Goal: Information Seeking & Learning: Learn about a topic

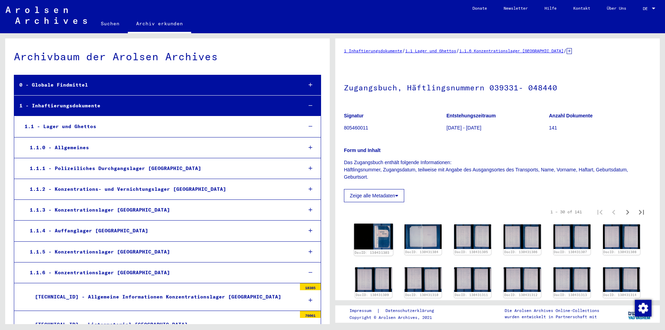
click at [369, 243] on img at bounding box center [373, 237] width 39 height 26
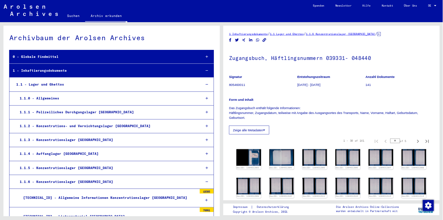
scroll to position [599, 0]
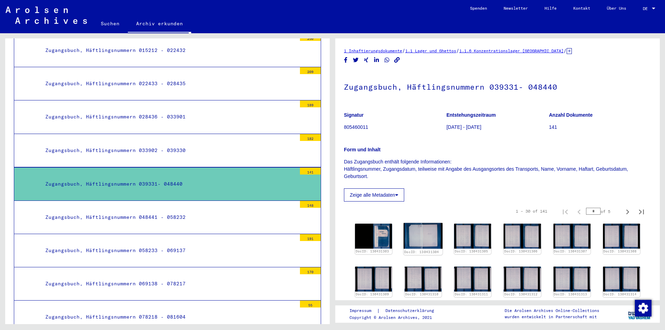
click at [412, 234] on img at bounding box center [422, 236] width 39 height 26
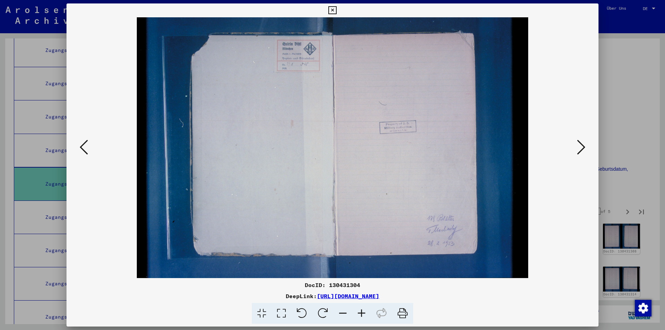
click at [580, 141] on icon at bounding box center [581, 147] width 8 height 17
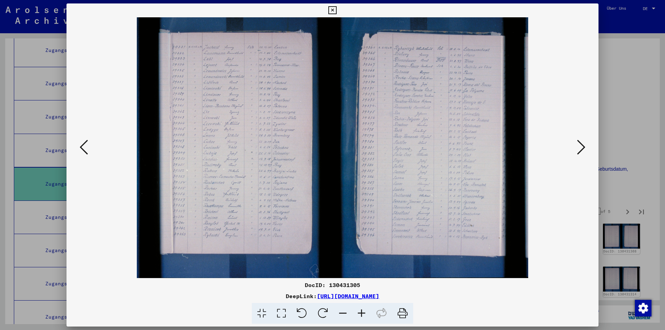
click at [580, 141] on icon at bounding box center [581, 147] width 8 height 17
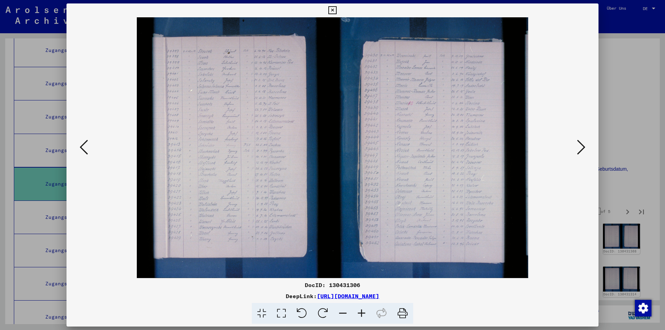
click at [580, 141] on icon at bounding box center [581, 147] width 8 height 17
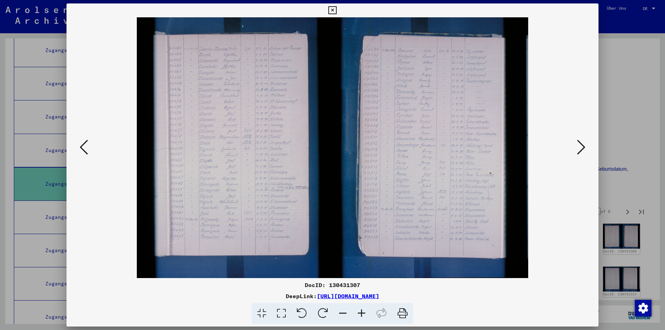
click at [580, 141] on icon at bounding box center [581, 147] width 8 height 17
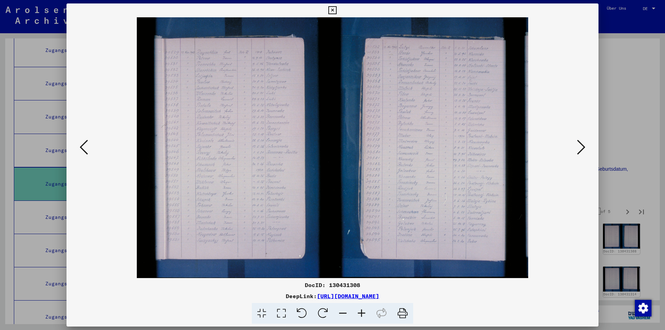
click at [580, 141] on icon at bounding box center [581, 147] width 8 height 17
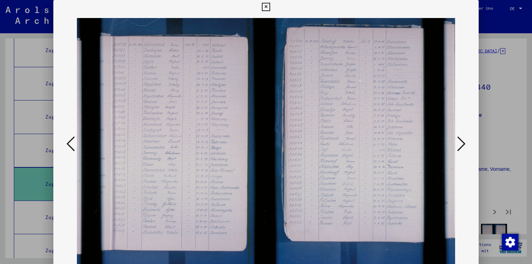
click at [462, 139] on icon at bounding box center [461, 143] width 8 height 17
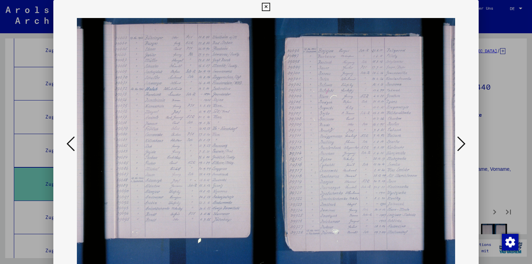
click at [460, 142] on icon at bounding box center [461, 143] width 8 height 17
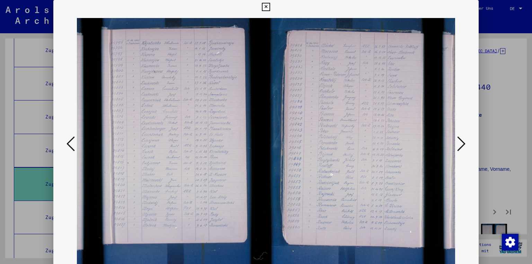
click at [460, 142] on icon at bounding box center [461, 143] width 8 height 17
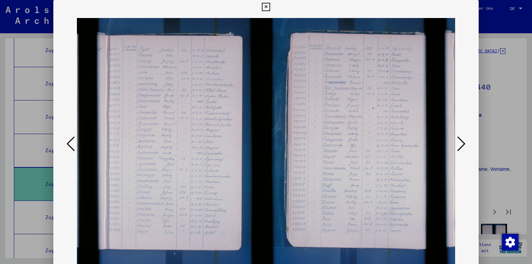
click at [460, 142] on icon at bounding box center [461, 143] width 8 height 17
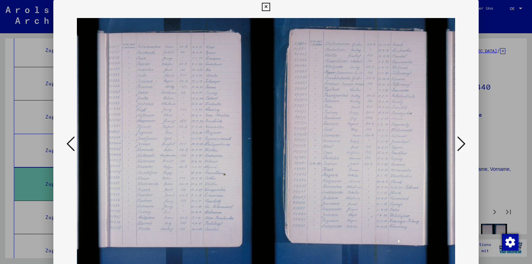
click at [460, 142] on icon at bounding box center [461, 143] width 8 height 17
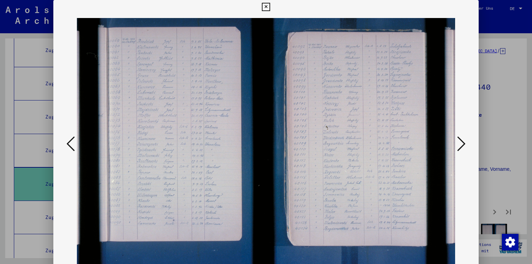
click at [461, 142] on icon at bounding box center [461, 143] width 8 height 17
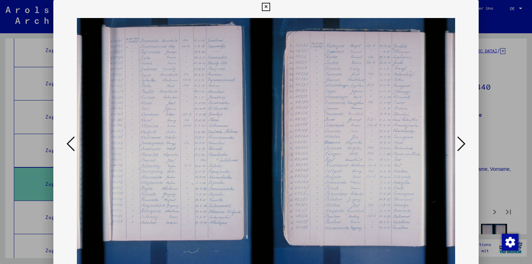
click at [462, 142] on icon at bounding box center [461, 143] width 8 height 17
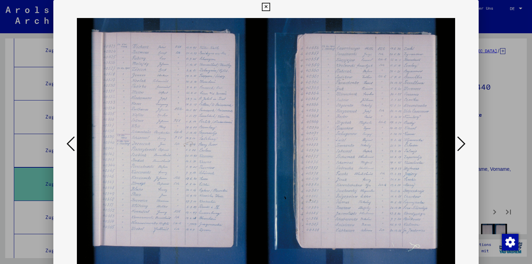
click at [462, 142] on icon at bounding box center [461, 143] width 8 height 17
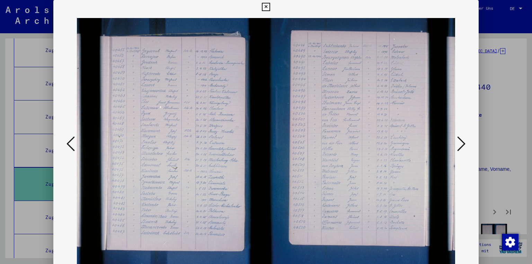
click at [462, 142] on icon at bounding box center [461, 143] width 8 height 17
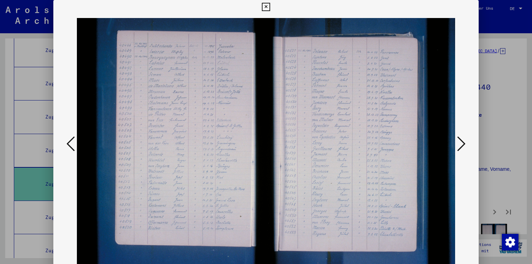
click at [462, 142] on icon at bounding box center [461, 143] width 8 height 17
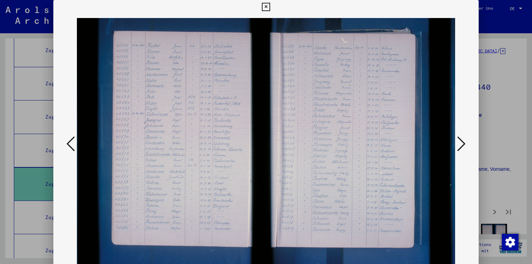
click at [462, 142] on icon at bounding box center [461, 143] width 8 height 17
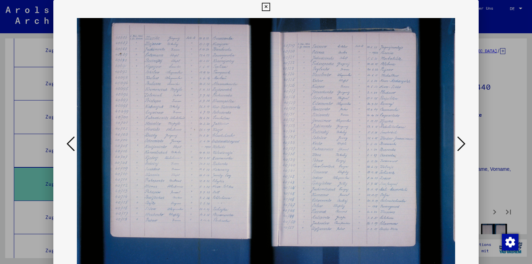
click at [462, 142] on icon at bounding box center [461, 143] width 8 height 17
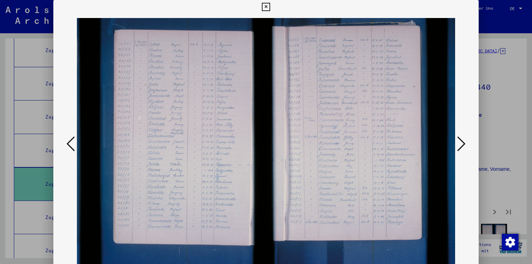
click at [462, 142] on icon at bounding box center [461, 143] width 8 height 17
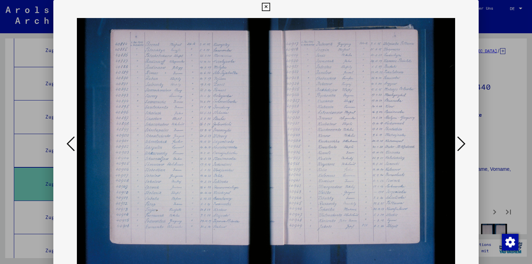
click at [462, 142] on icon at bounding box center [461, 143] width 8 height 17
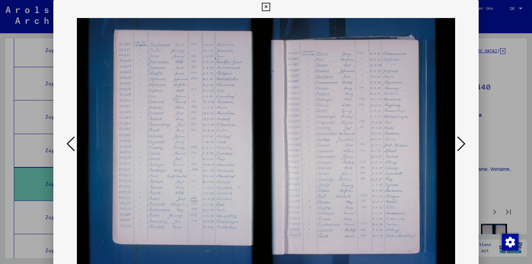
click at [462, 142] on icon at bounding box center [461, 143] width 8 height 17
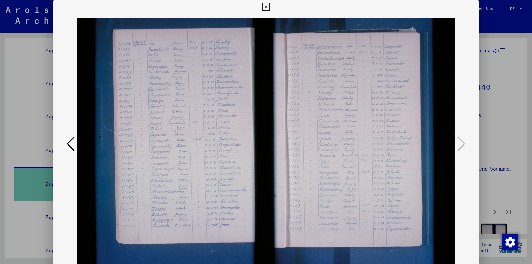
click at [266, 7] on icon at bounding box center [266, 7] width 8 height 8
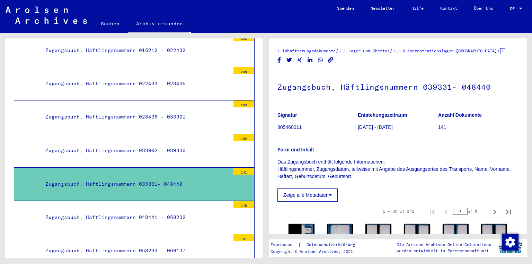
click at [174, 179] on div "Zugangsbuch, Häftlingsnummern 039331- 048440" at bounding box center [135, 183] width 190 height 13
click at [176, 178] on div "Zugangsbuch, Häftlingsnummern 039331- 048440" at bounding box center [135, 183] width 190 height 13
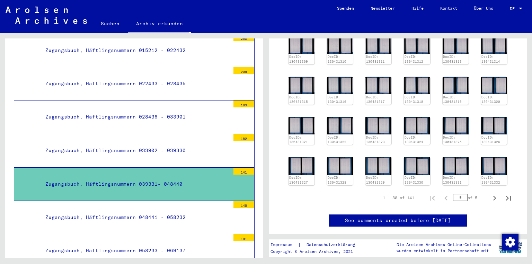
scroll to position [240, 0]
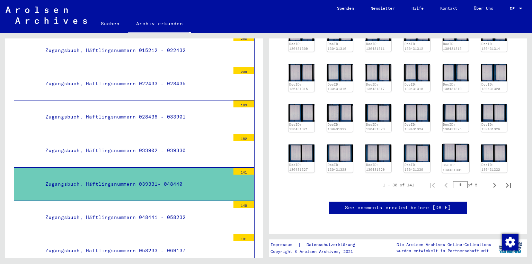
click at [458, 150] on img at bounding box center [455, 153] width 27 height 18
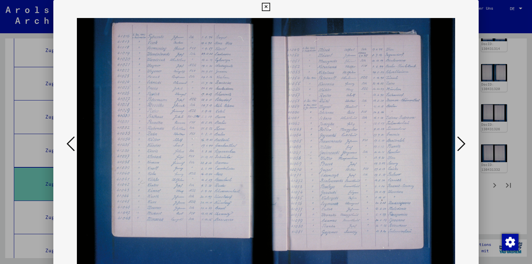
click at [468, 56] on div at bounding box center [265, 144] width 425 height 261
click at [263, 7] on icon at bounding box center [266, 7] width 8 height 8
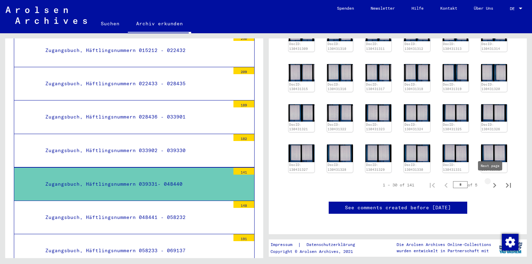
click at [489, 183] on icon "Next page" at bounding box center [494, 185] width 10 height 10
type input "*"
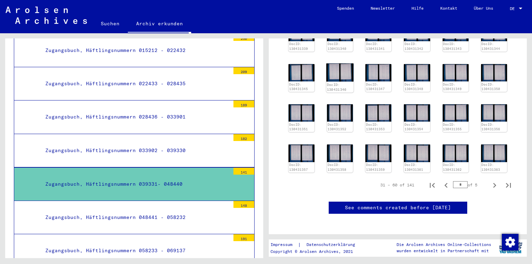
click at [332, 76] on img at bounding box center [339, 72] width 27 height 18
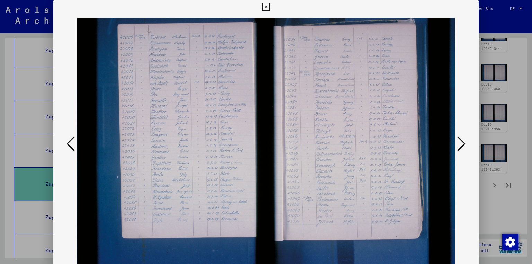
click at [464, 145] on icon at bounding box center [461, 143] width 8 height 17
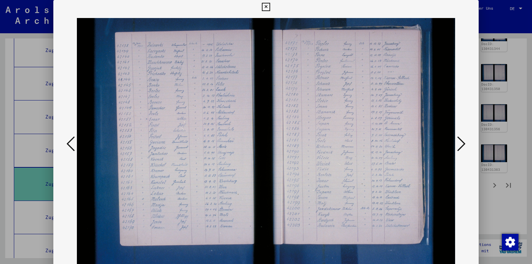
click at [464, 145] on icon at bounding box center [461, 143] width 8 height 17
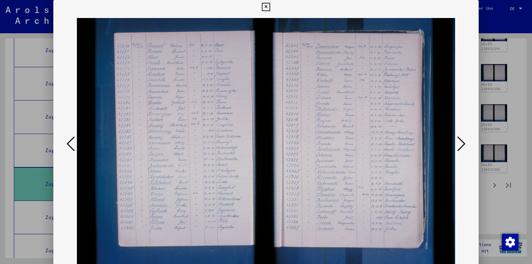
click at [464, 145] on icon at bounding box center [461, 143] width 8 height 17
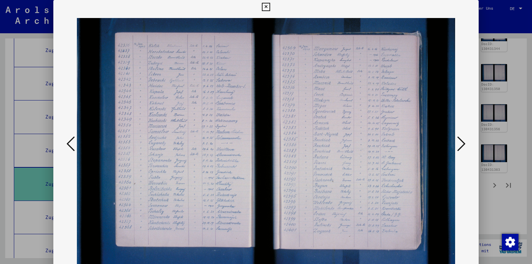
click at [464, 145] on icon at bounding box center [461, 143] width 8 height 17
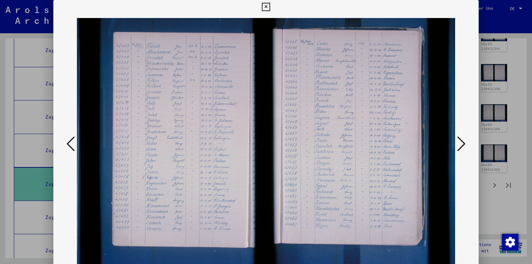
click at [464, 145] on icon at bounding box center [461, 143] width 8 height 17
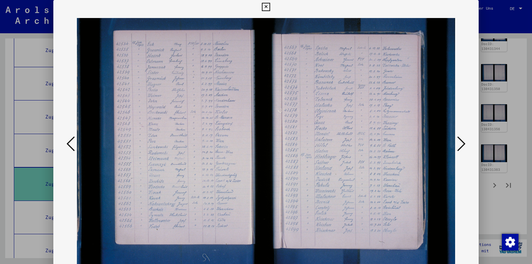
click at [464, 145] on icon at bounding box center [461, 143] width 8 height 17
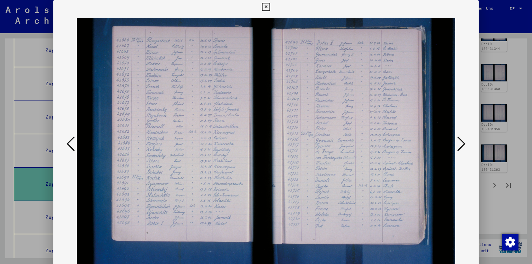
click at [464, 145] on icon at bounding box center [461, 143] width 8 height 17
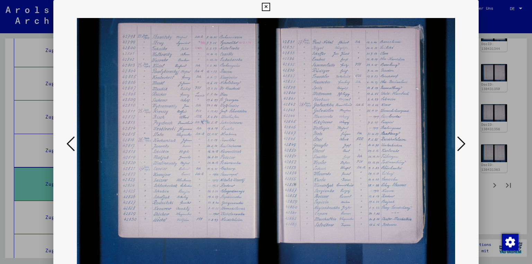
click at [464, 145] on icon at bounding box center [461, 143] width 8 height 17
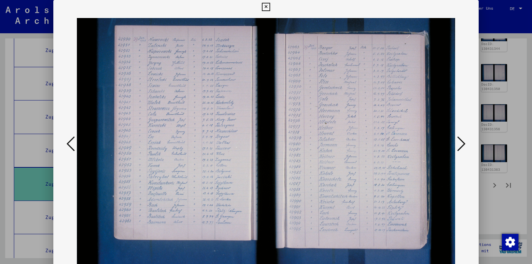
click at [464, 145] on icon at bounding box center [461, 143] width 8 height 17
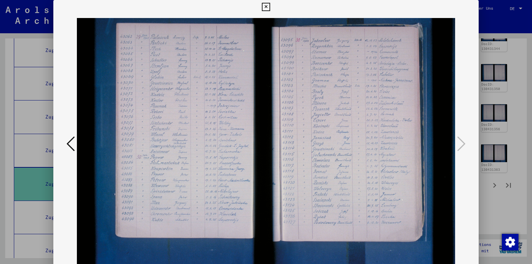
click at [265, 6] on icon at bounding box center [266, 7] width 8 height 8
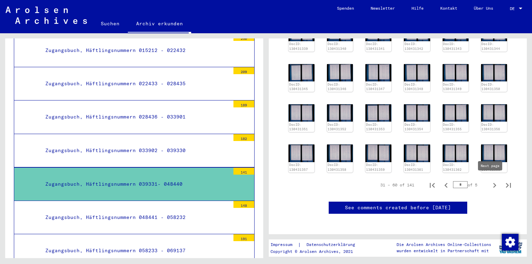
click at [489, 182] on icon "Next page" at bounding box center [494, 185] width 10 height 10
type input "*"
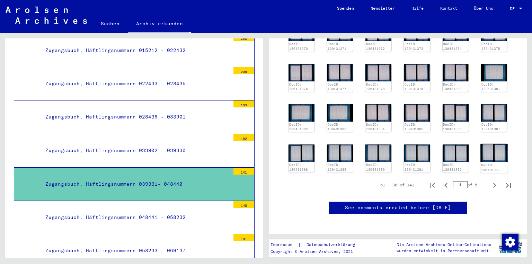
click at [489, 115] on div "DocID: 130431387" at bounding box center [494, 118] width 26 height 28
click at [489, 166] on yv-its-full-details-images "61 – 90 of 141 * of 5 DocID: 130431364 DocID: 130431365 DocID: 130431366 DocID:…" at bounding box center [397, 77] width 241 height 233
click at [490, 180] on icon "Next page" at bounding box center [494, 185] width 10 height 10
type input "*"
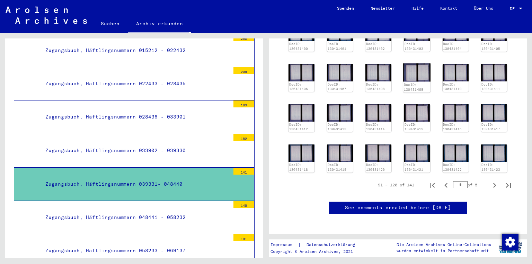
click at [412, 63] on div "DocID: 130431409" at bounding box center [416, 77] width 27 height 29
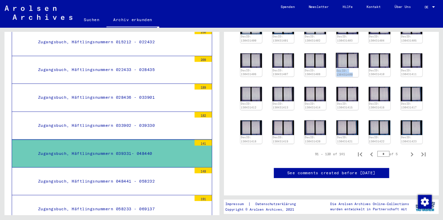
scroll to position [257, 0]
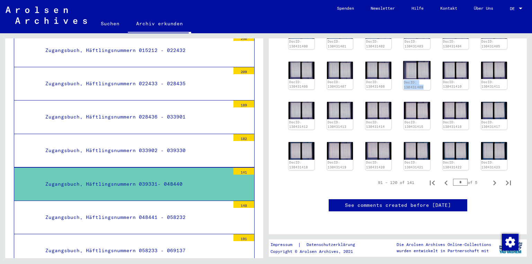
click at [416, 61] on img at bounding box center [416, 70] width 27 height 18
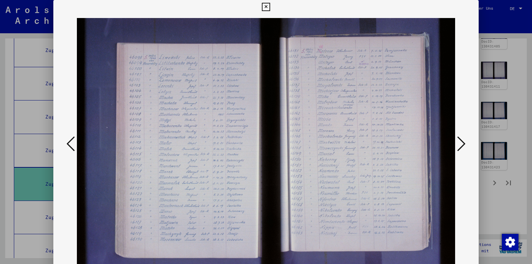
click at [464, 143] on icon at bounding box center [461, 143] width 8 height 17
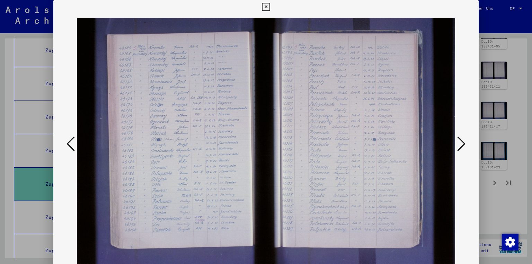
click at [464, 143] on icon at bounding box center [461, 143] width 8 height 17
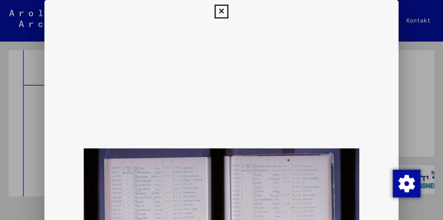
scroll to position [599, 0]
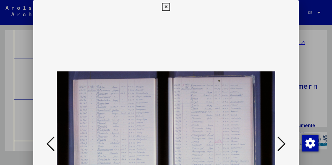
drag, startPoint x: 227, startPoint y: 111, endPoint x: 229, endPoint y: 90, distance: 21.2
click at [229, 90] on img at bounding box center [166, 144] width 219 height 261
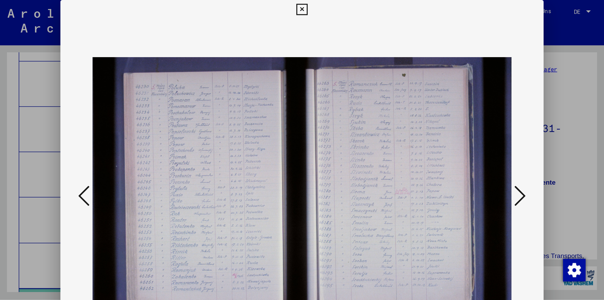
scroll to position [599, 0]
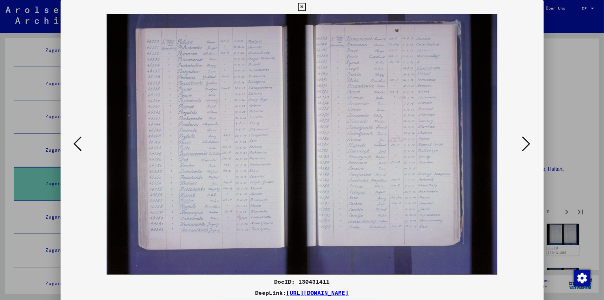
click at [300, 7] on icon at bounding box center [302, 7] width 8 height 8
